Goal: Task Accomplishment & Management: Manage account settings

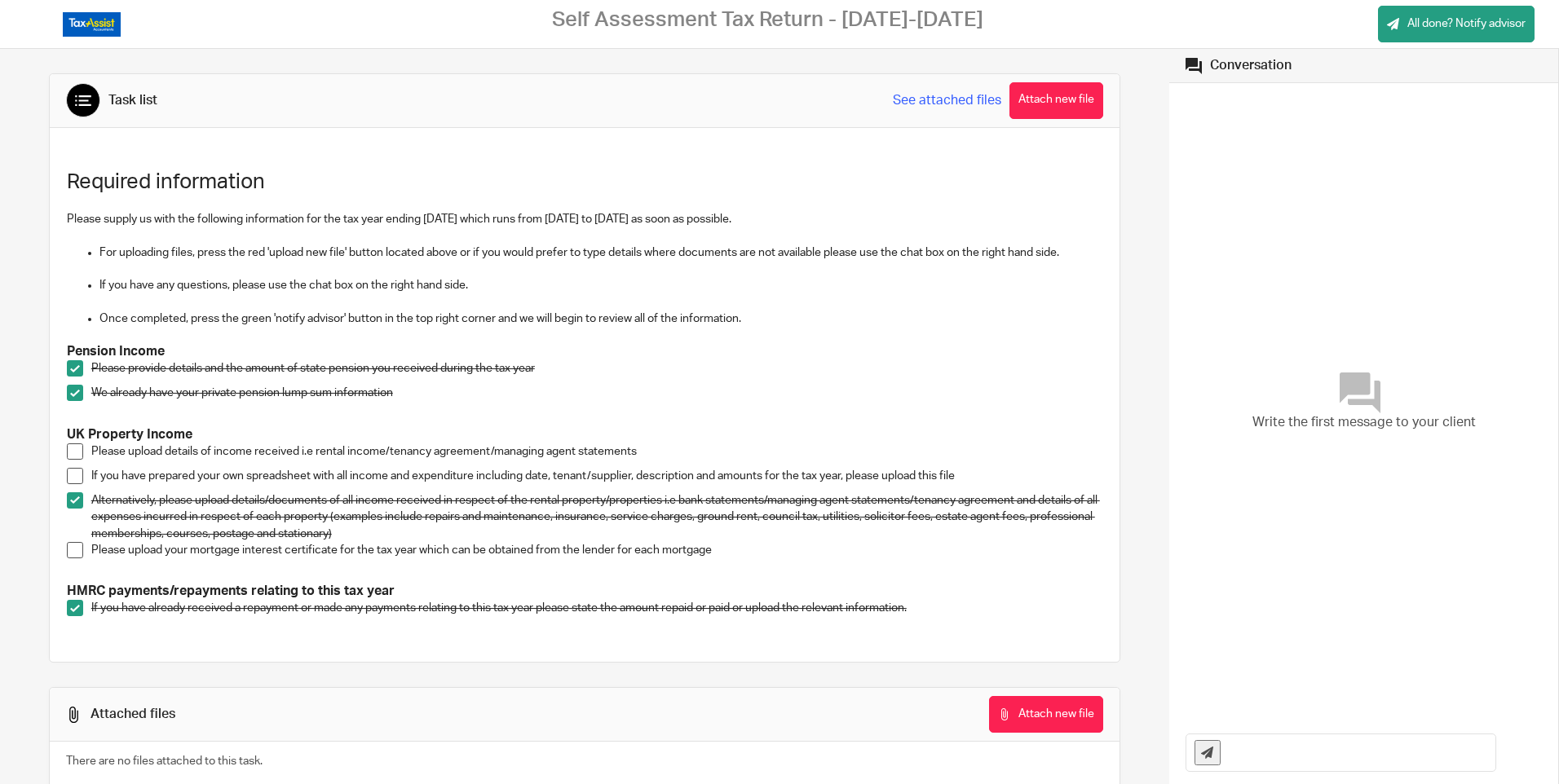
click at [74, 551] on span at bounding box center [74, 550] width 16 height 16
click at [1048, 95] on button "Attach new file" at bounding box center [1056, 100] width 94 height 37
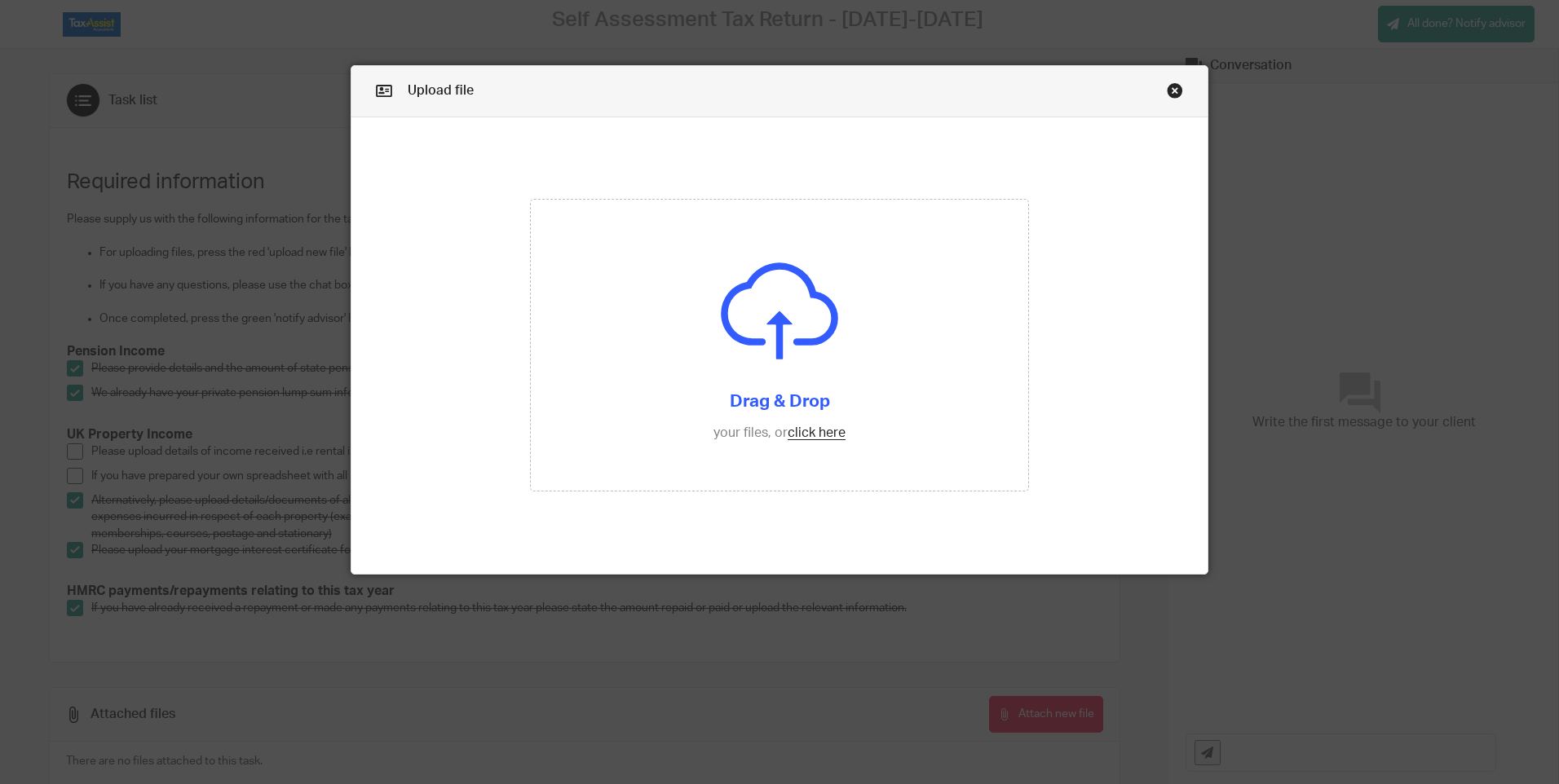
click at [1167, 87] on link "Close this dialog window" at bounding box center [1174, 93] width 16 height 22
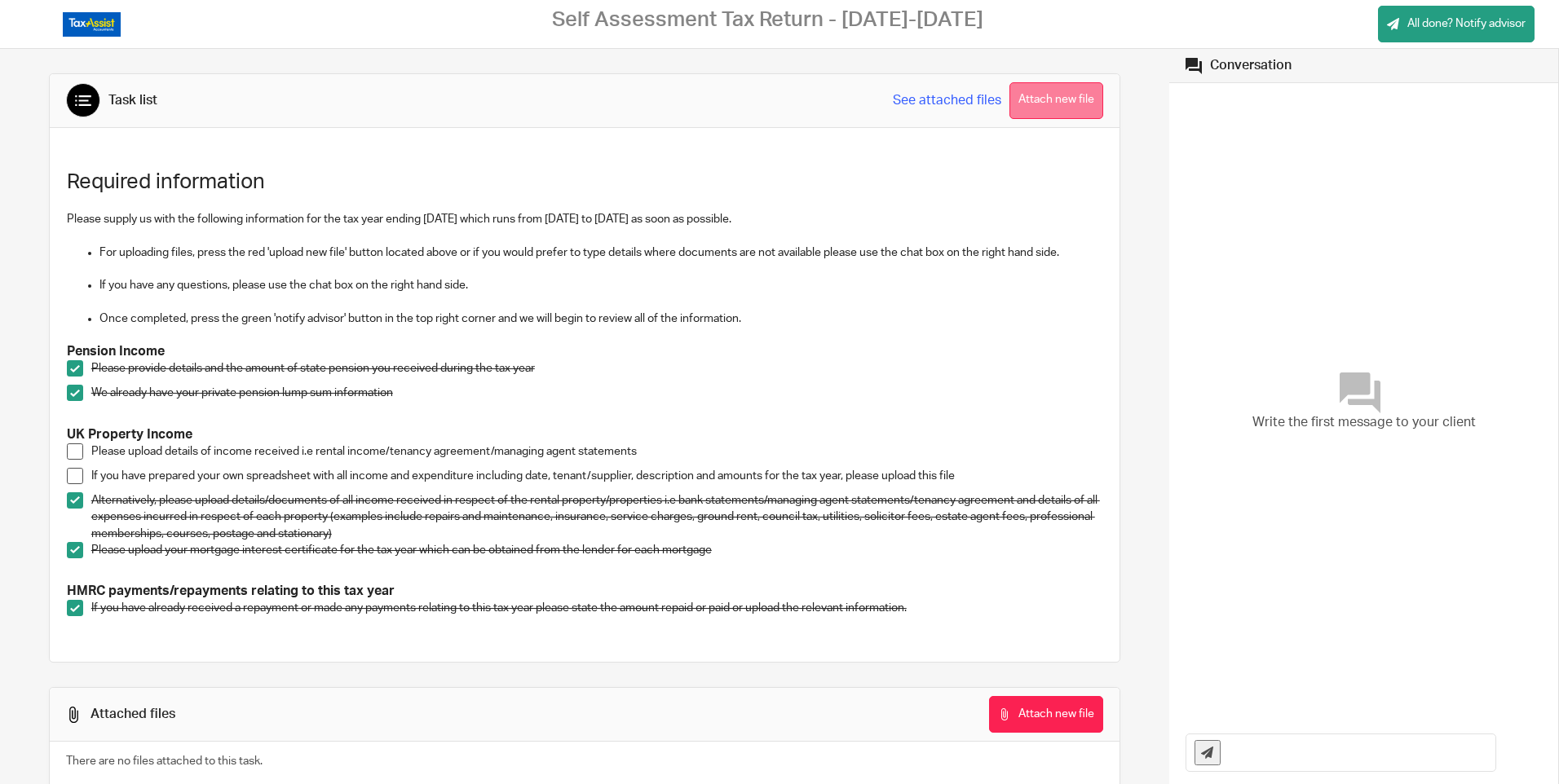
click at [1054, 97] on button "Attach new file" at bounding box center [1056, 100] width 94 height 37
click at [934, 97] on link "See attached files" at bounding box center [947, 101] width 109 height 19
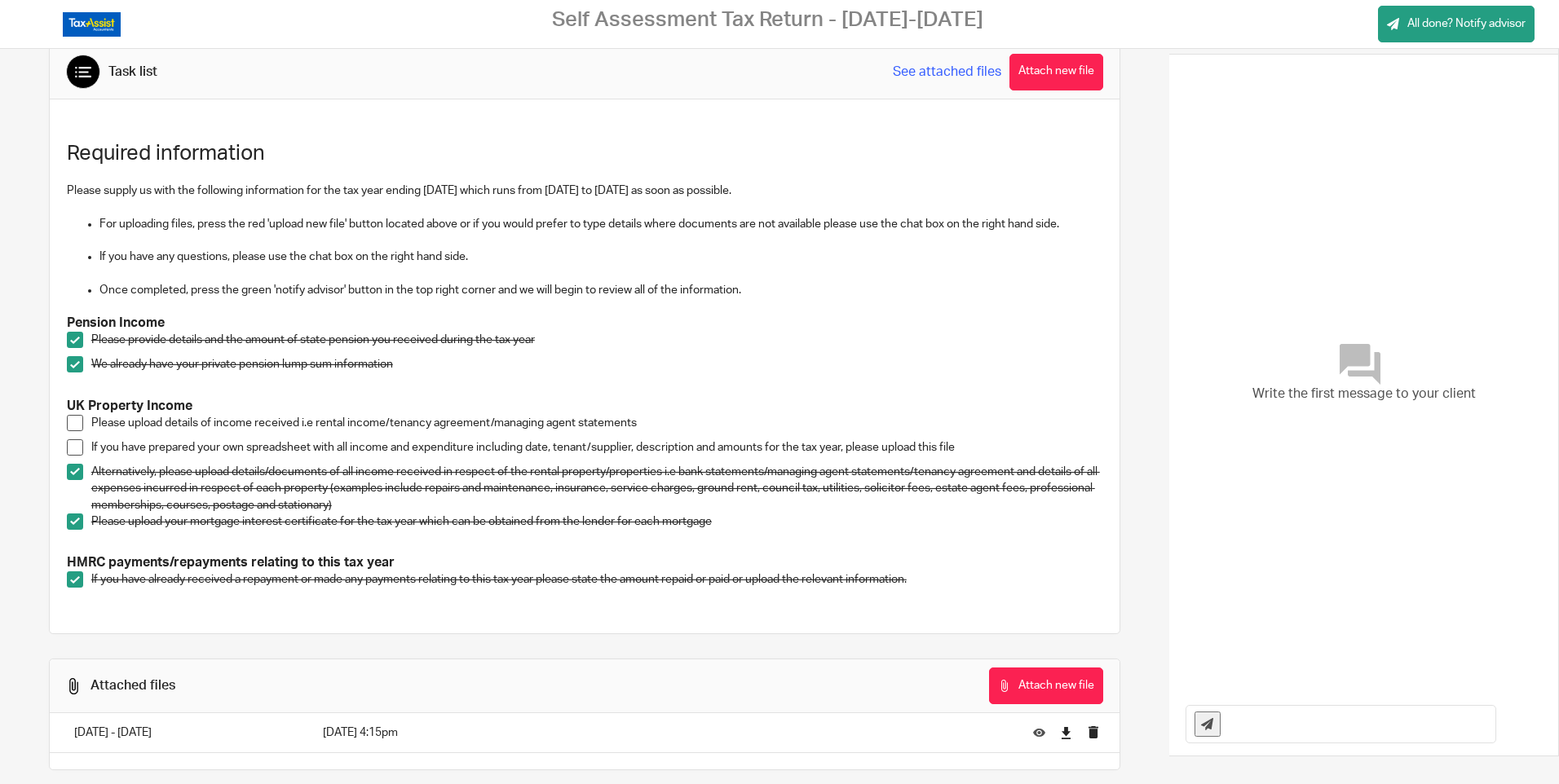
scroll to position [56, 0]
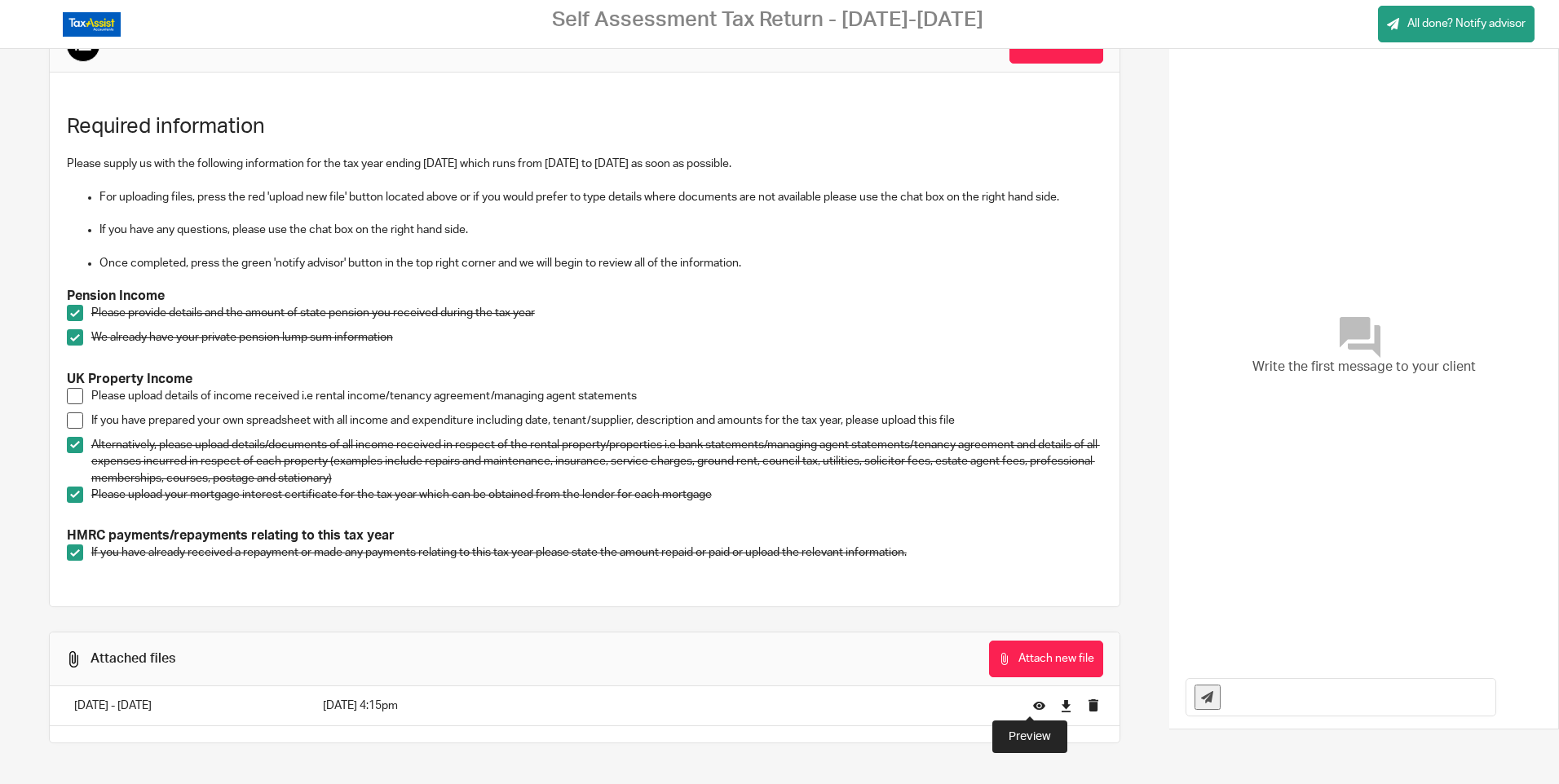
click at [1033, 705] on icon at bounding box center [1039, 706] width 12 height 12
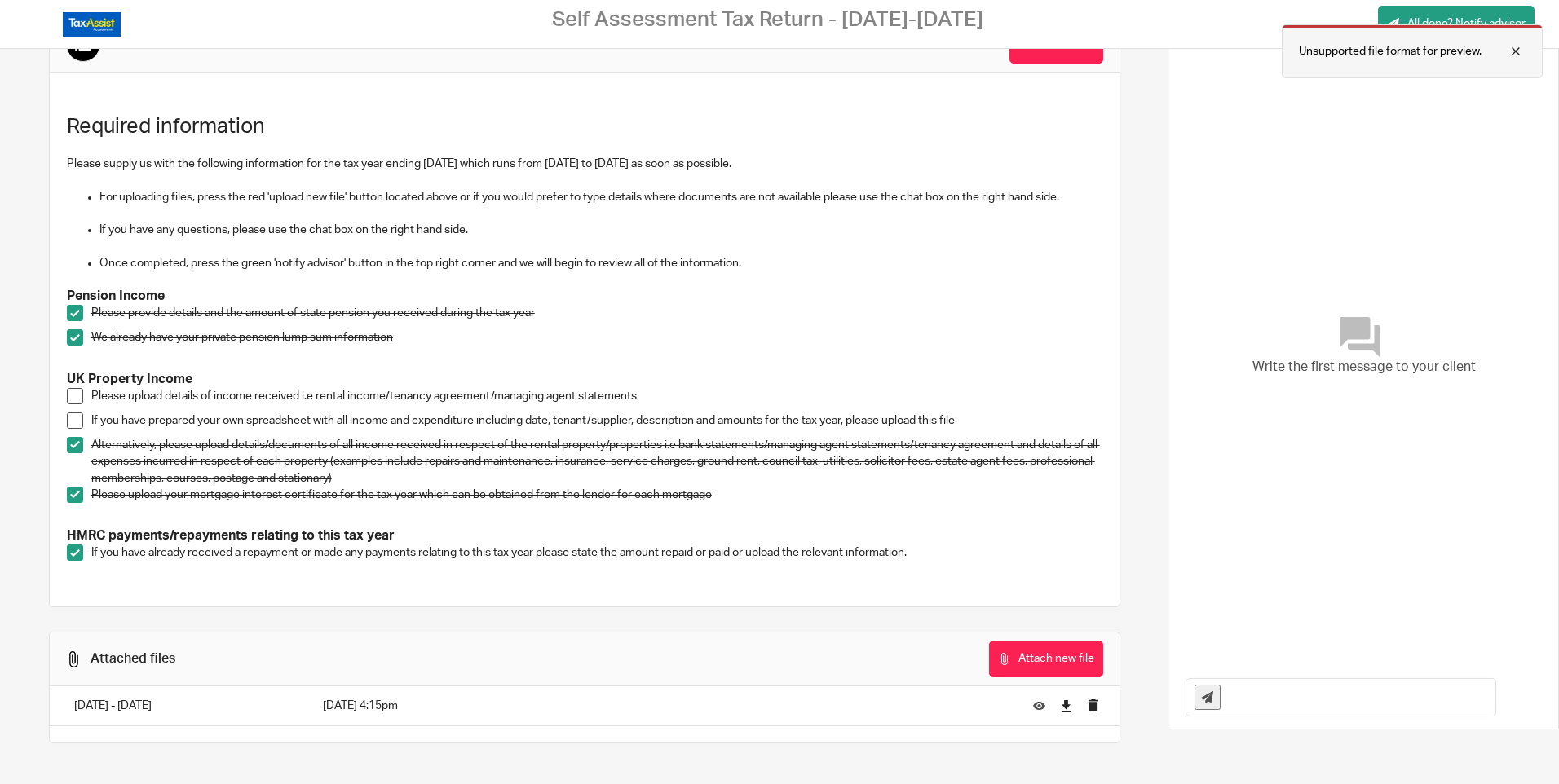
click at [1517, 51] on div at bounding box center [1503, 51] width 44 height 20
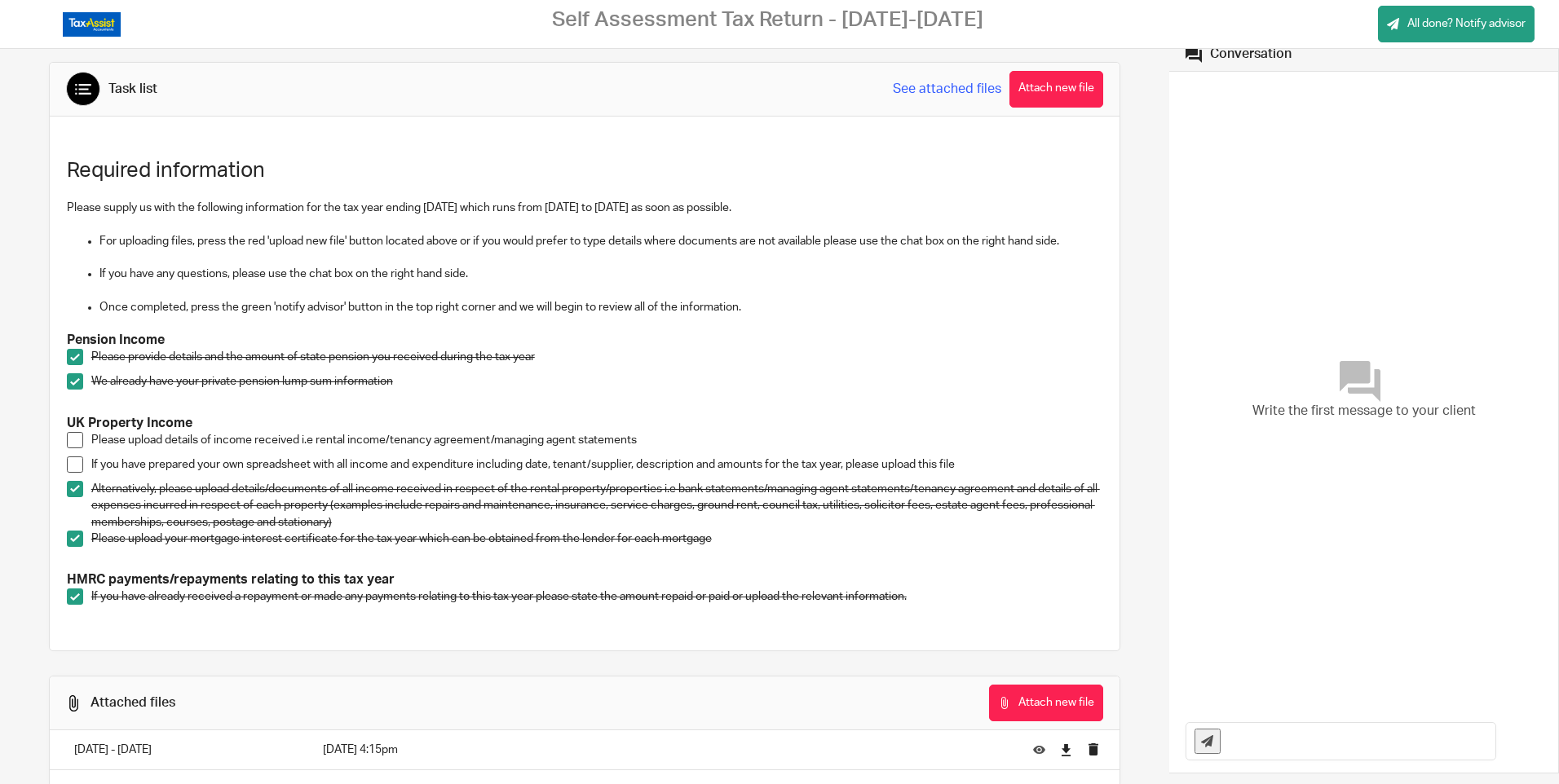
scroll to position [0, 0]
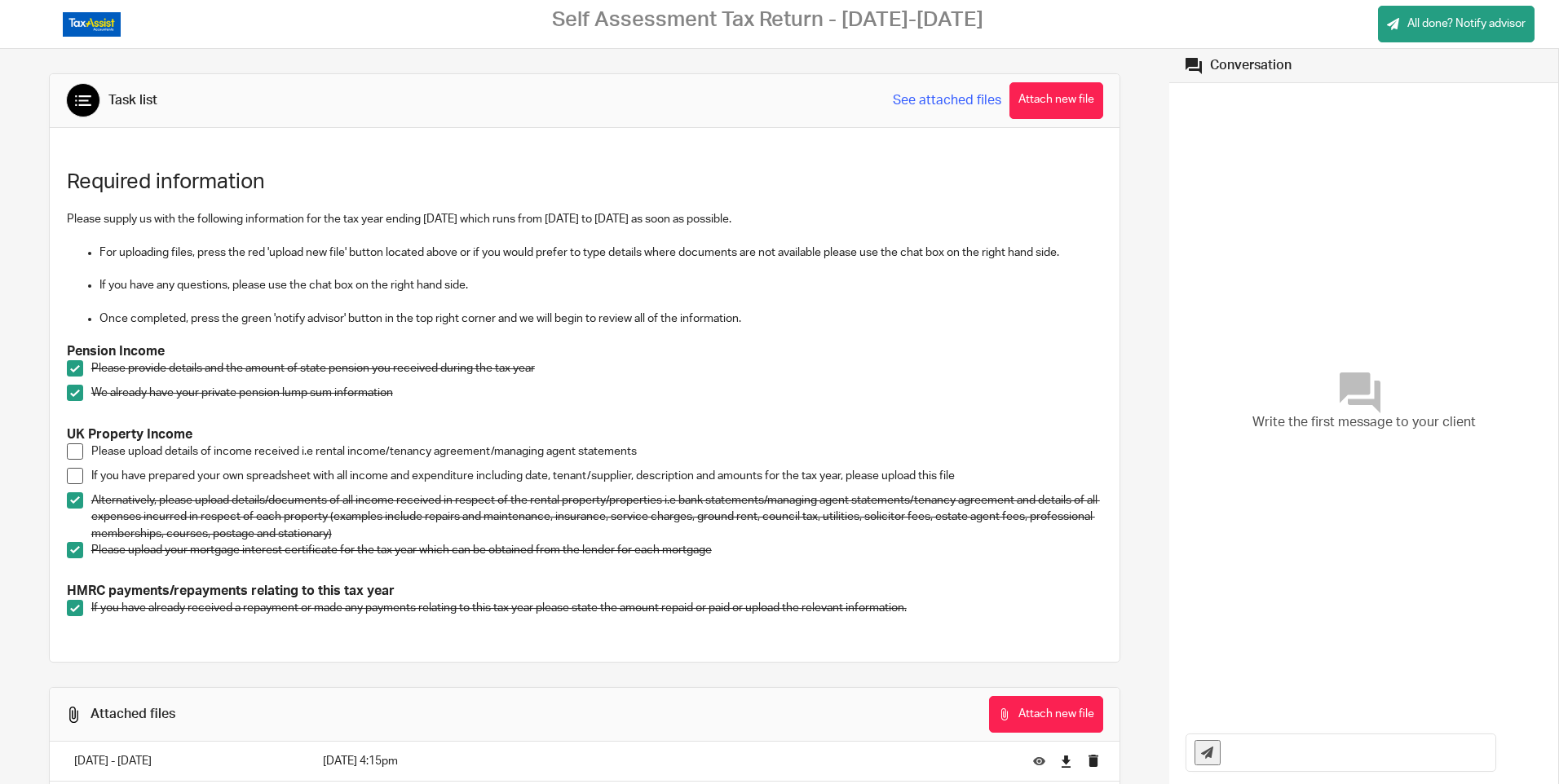
click at [949, 99] on link "See attached files" at bounding box center [947, 101] width 109 height 19
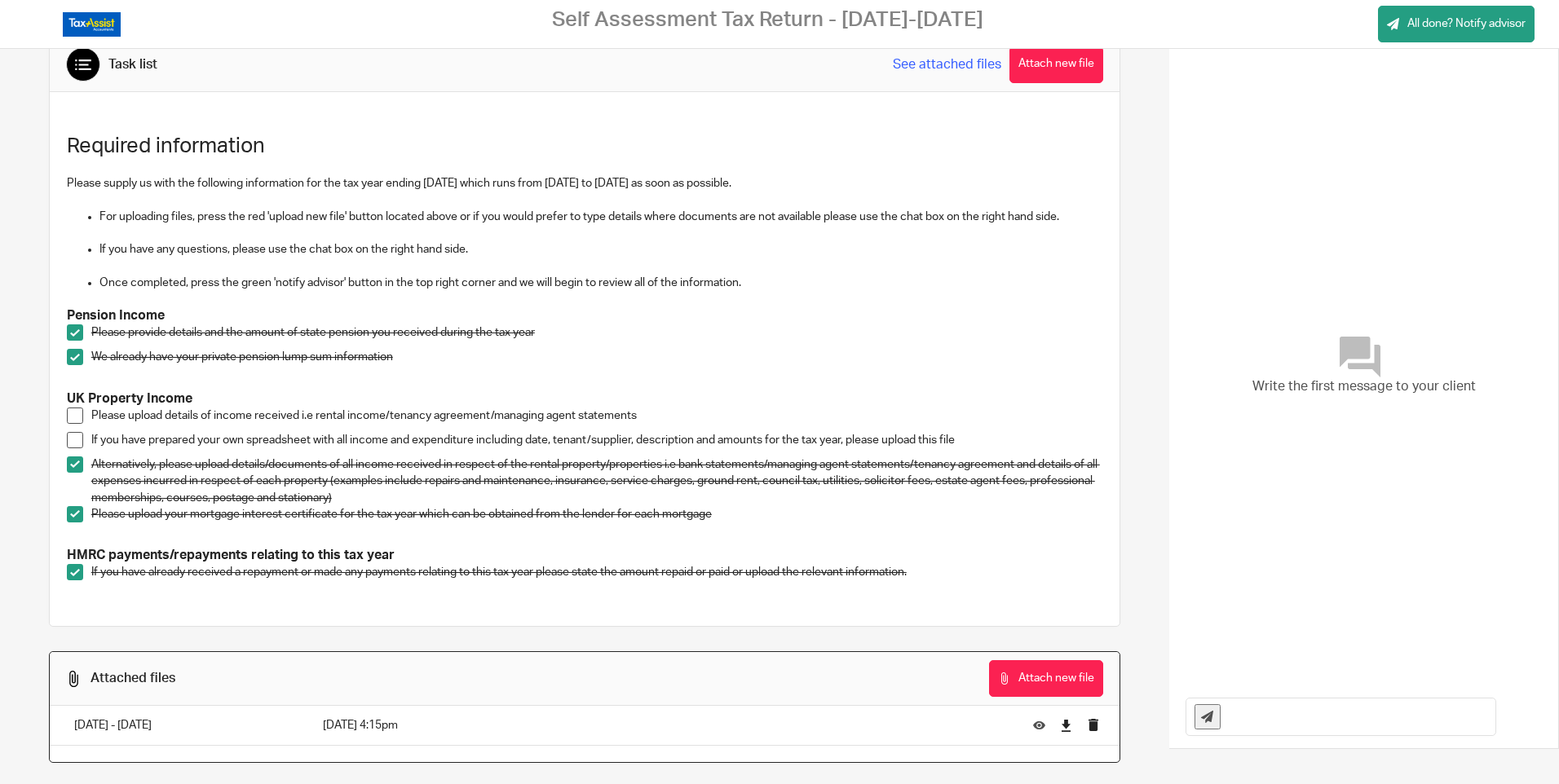
scroll to position [56, 0]
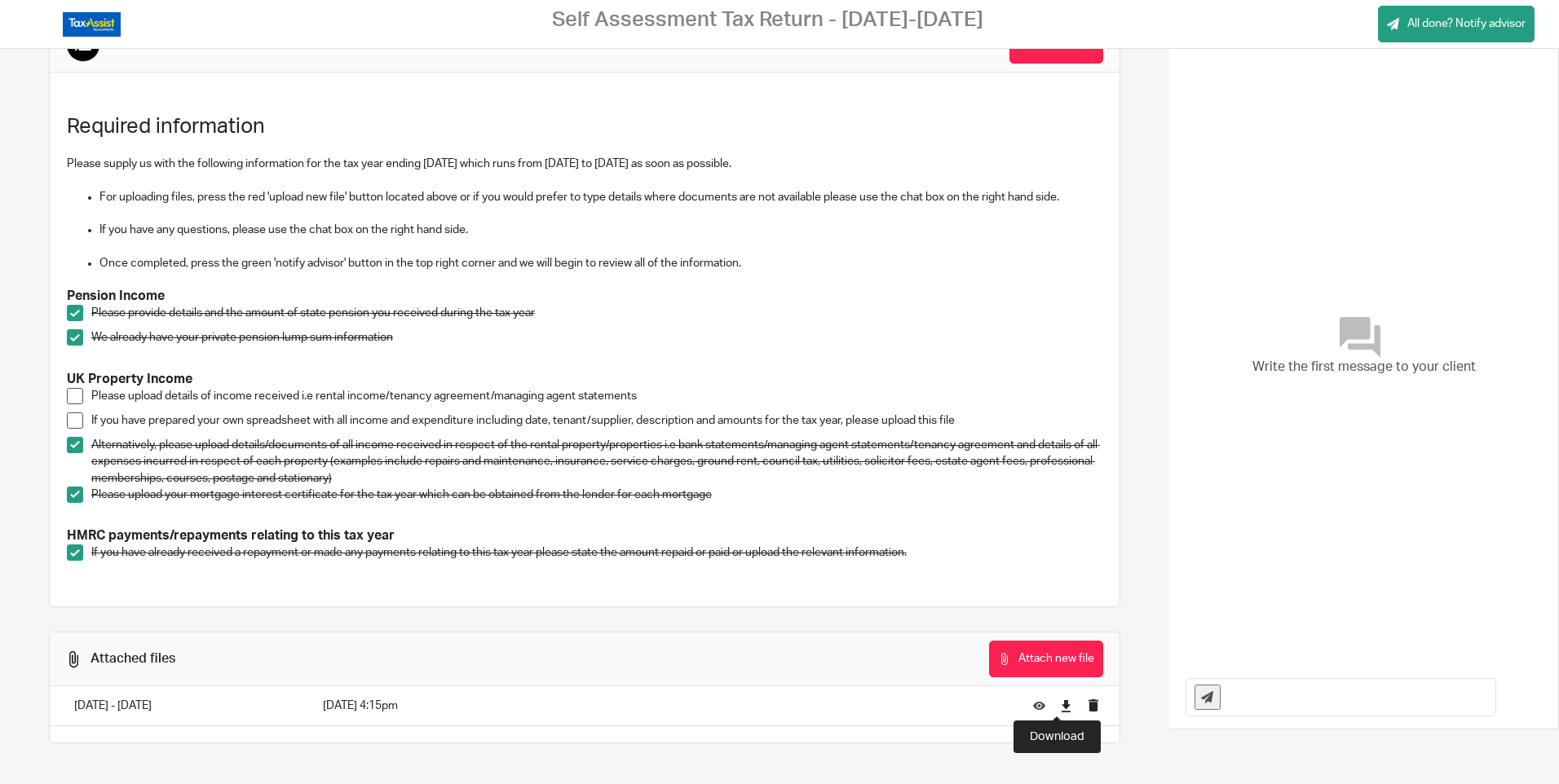
click at [1060, 704] on icon at bounding box center [1066, 706] width 12 height 12
click at [1033, 702] on icon at bounding box center [1039, 706] width 12 height 12
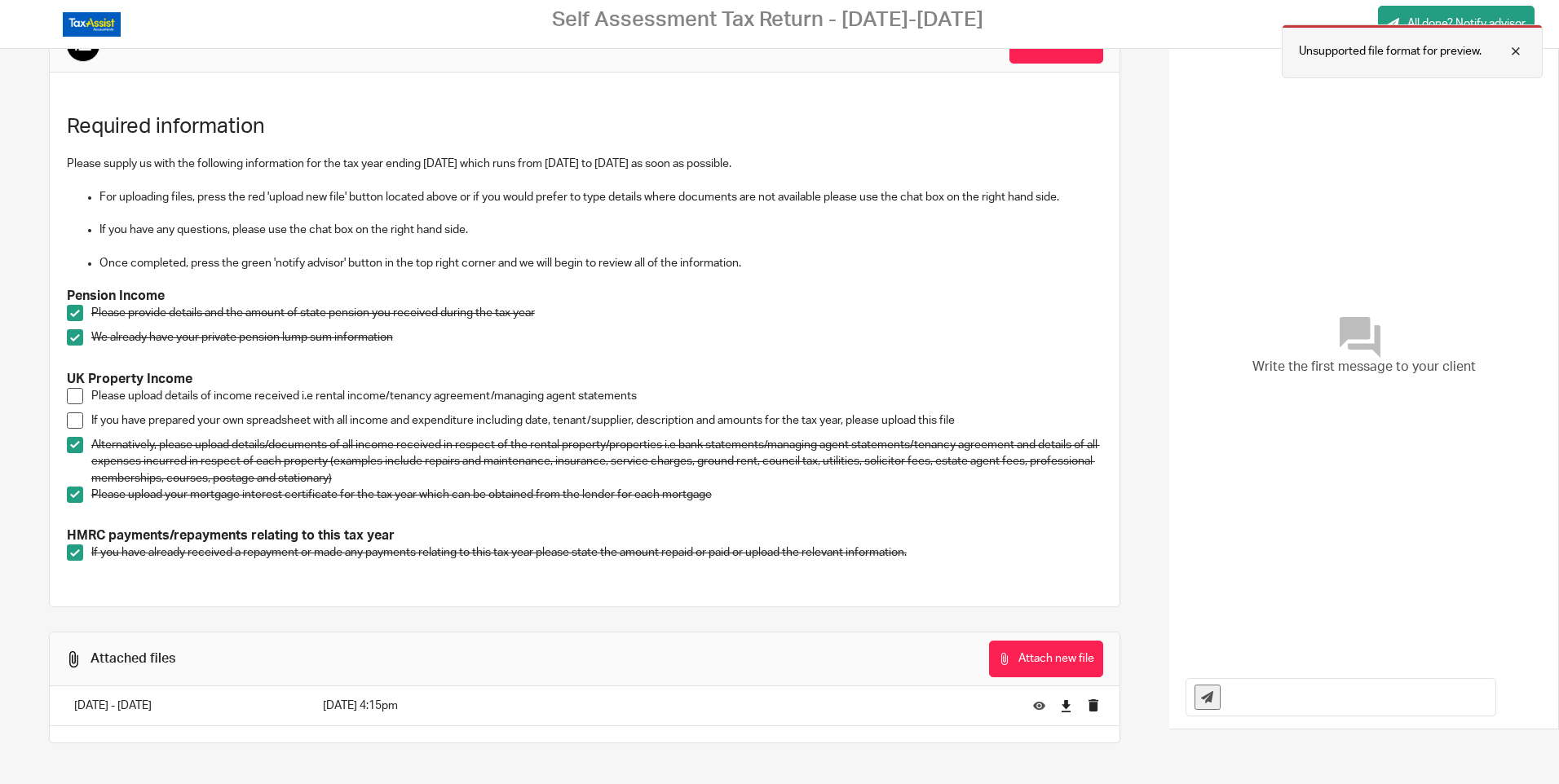
click at [1515, 44] on div at bounding box center [1503, 51] width 44 height 20
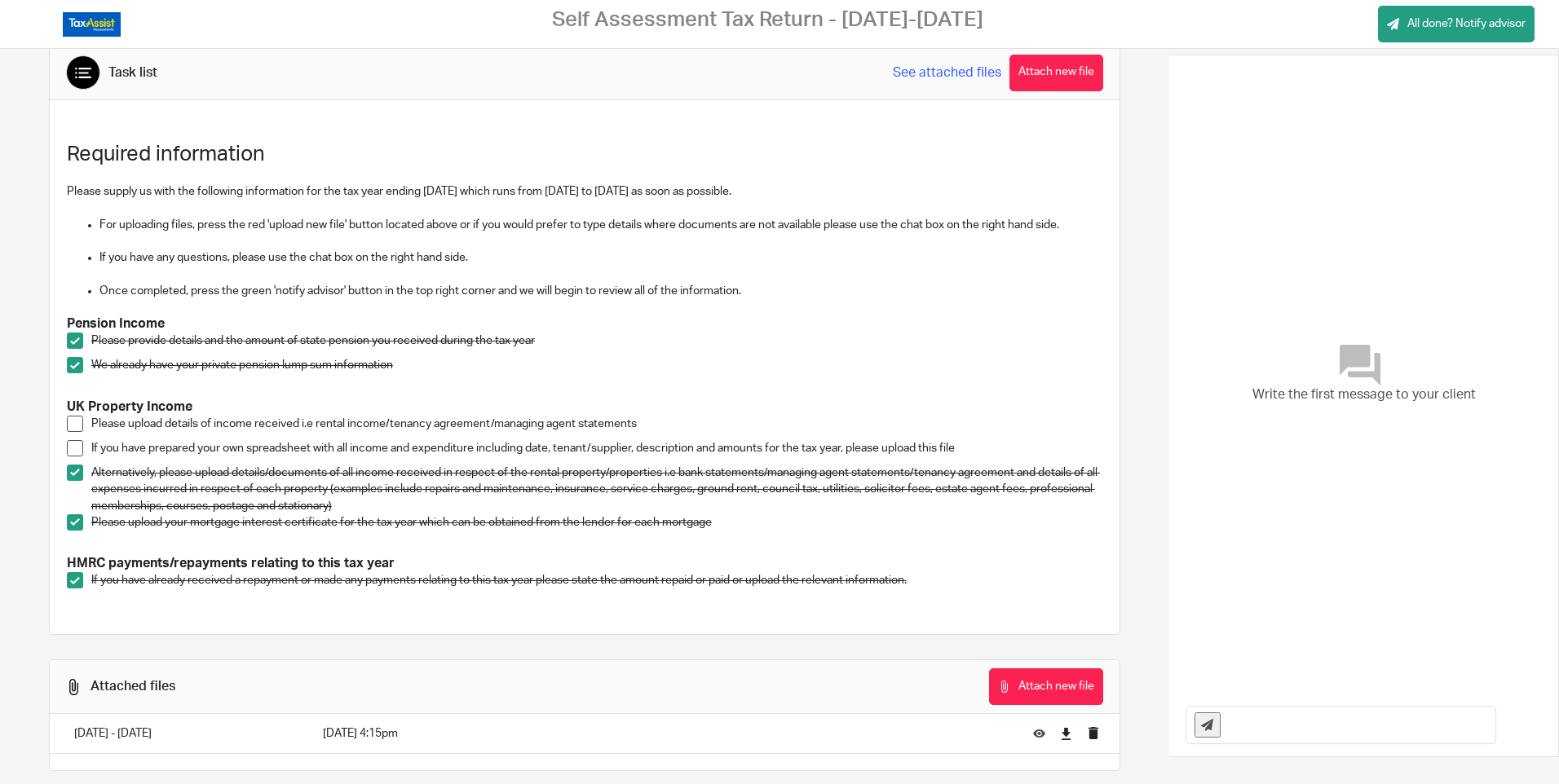
scroll to position [56, 0]
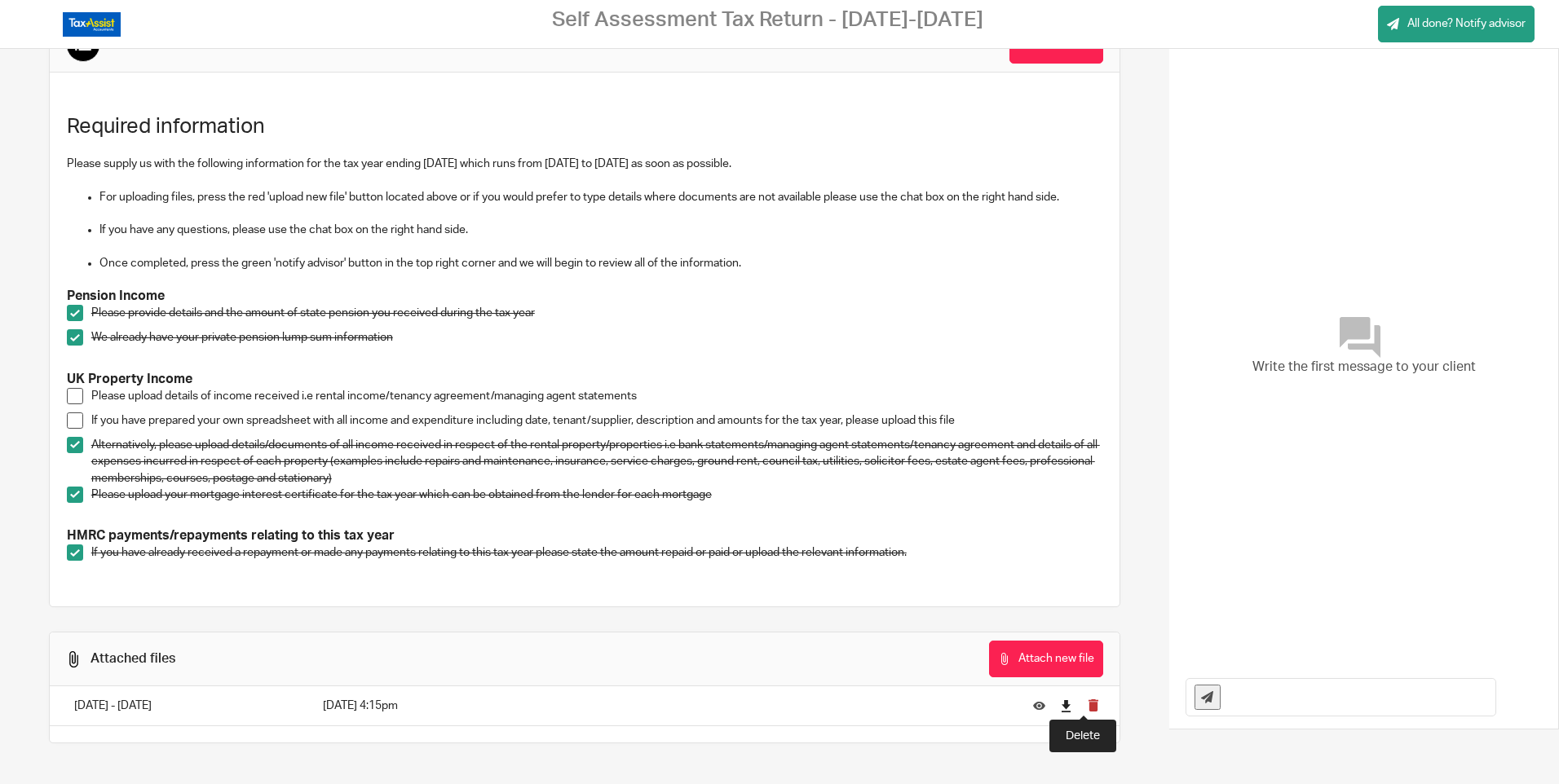
click at [1087, 708] on icon "submit" at bounding box center [1093, 705] width 12 height 12
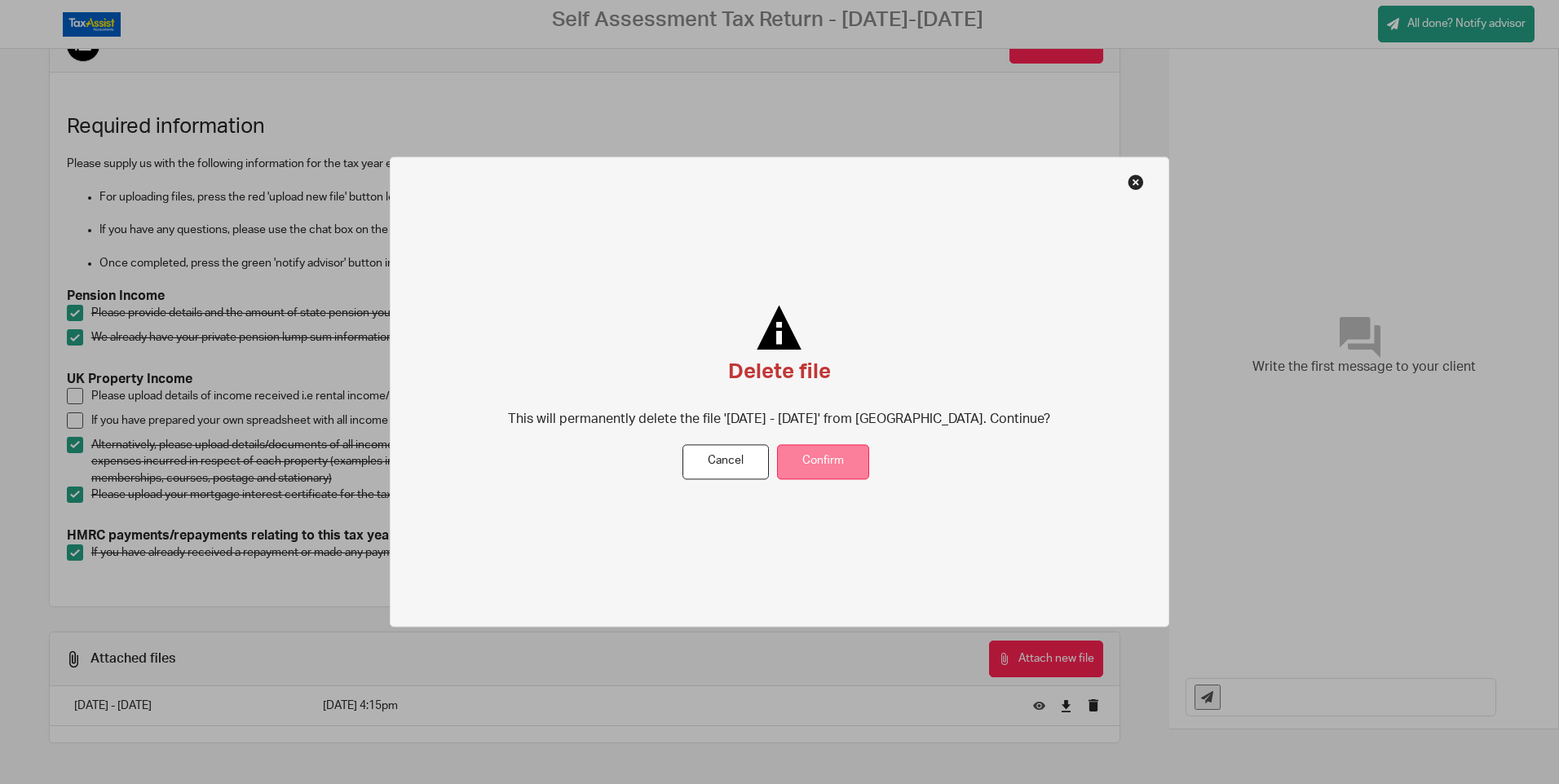
click at [825, 457] on button "Confirm" at bounding box center [824, 462] width 92 height 35
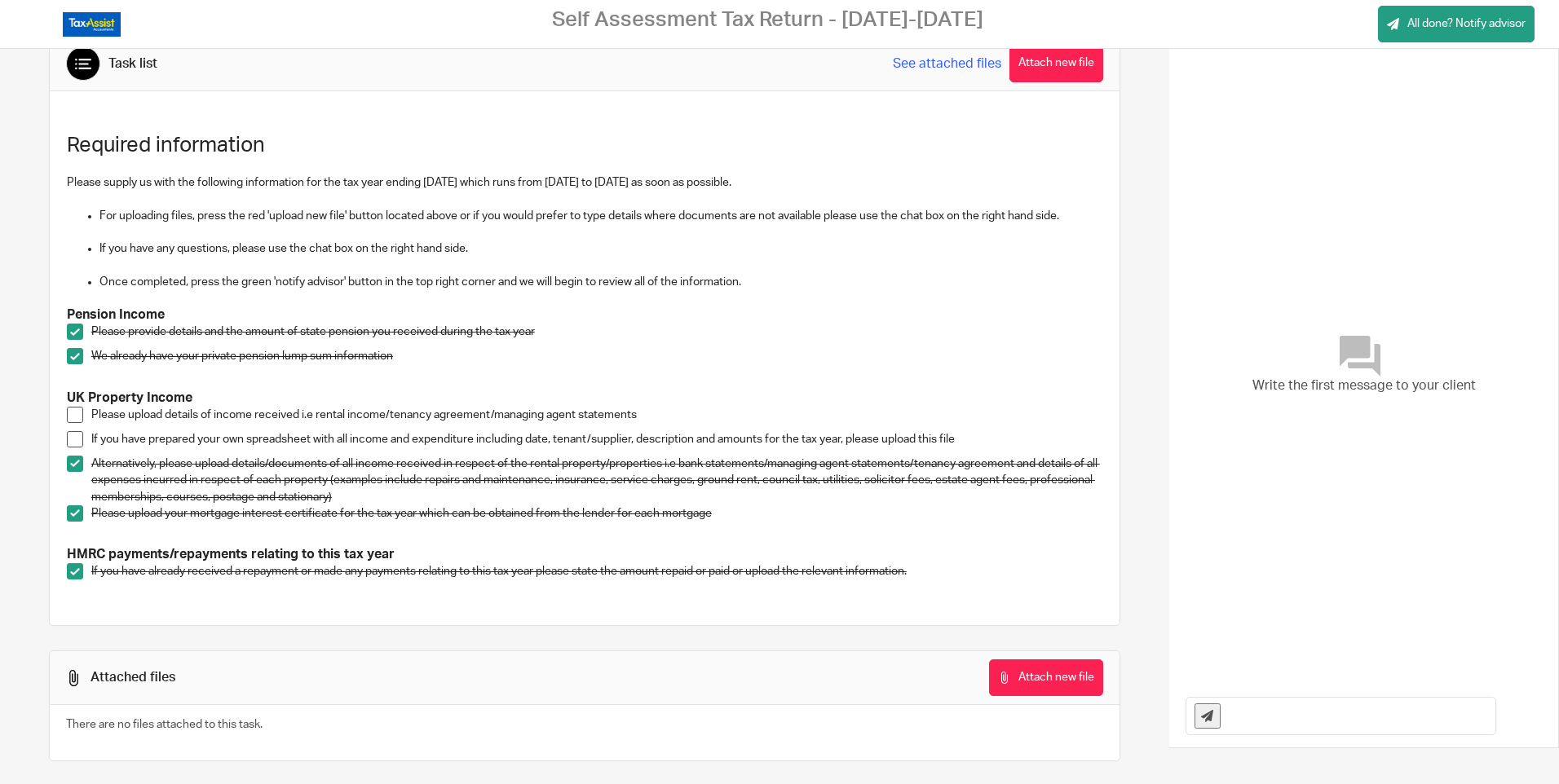
scroll to position [55, 0]
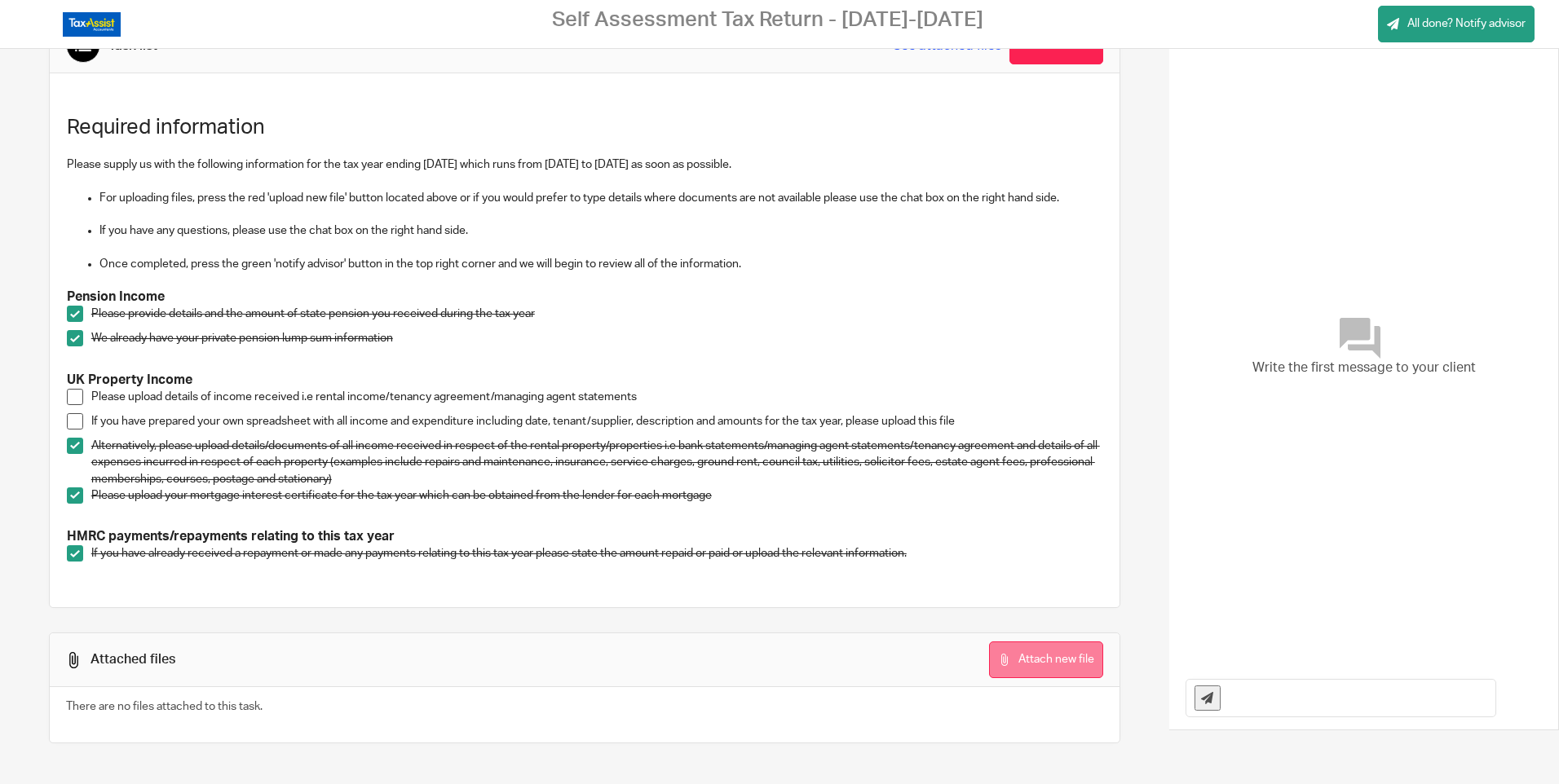
click at [1036, 658] on button "Attach new file" at bounding box center [1045, 659] width 114 height 37
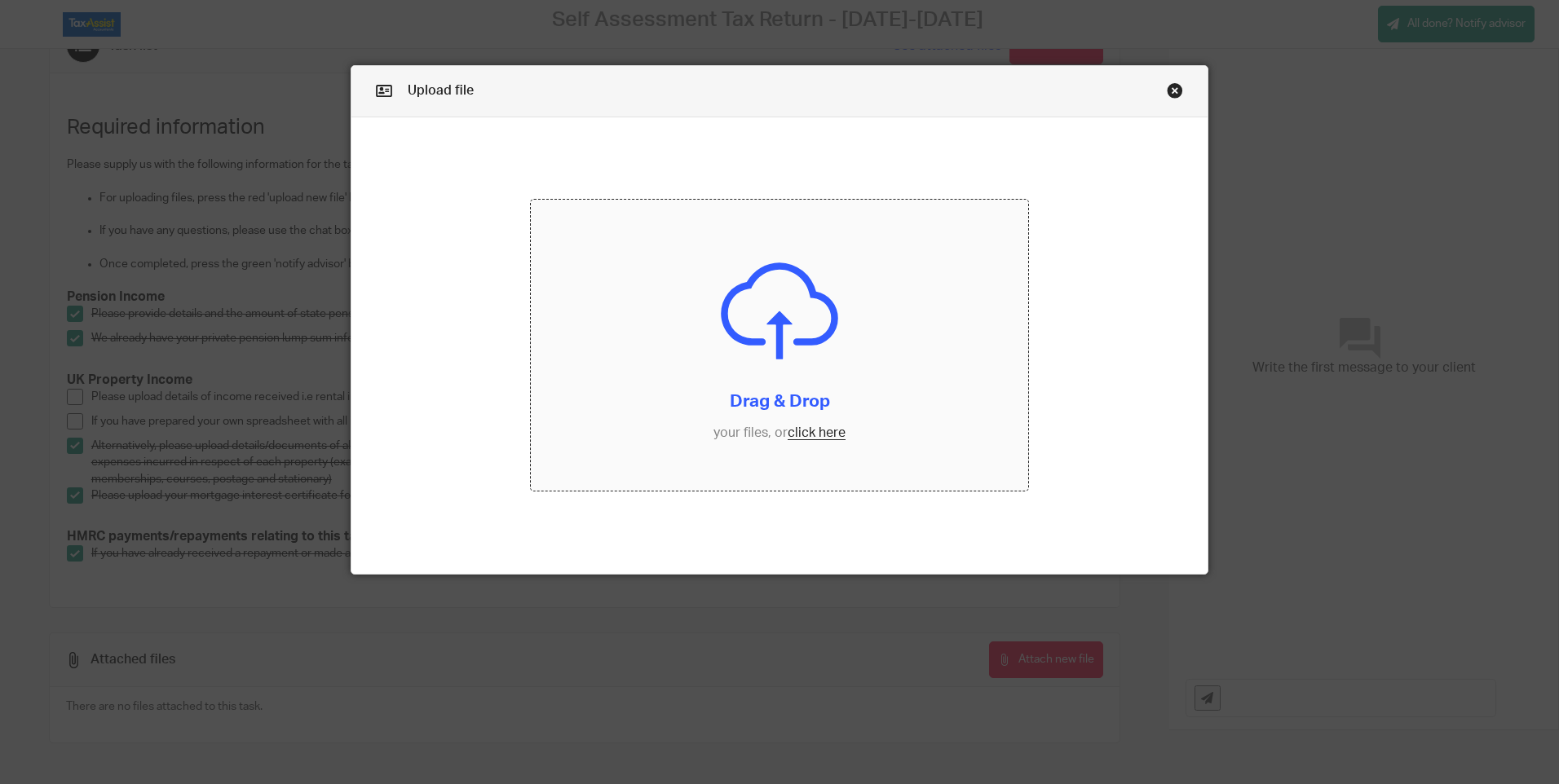
click at [814, 431] on input "file" at bounding box center [780, 345] width 498 height 291
click at [1169, 87] on link "Close this dialog window" at bounding box center [1174, 93] width 16 height 22
